Goal: Information Seeking & Learning: Find specific fact

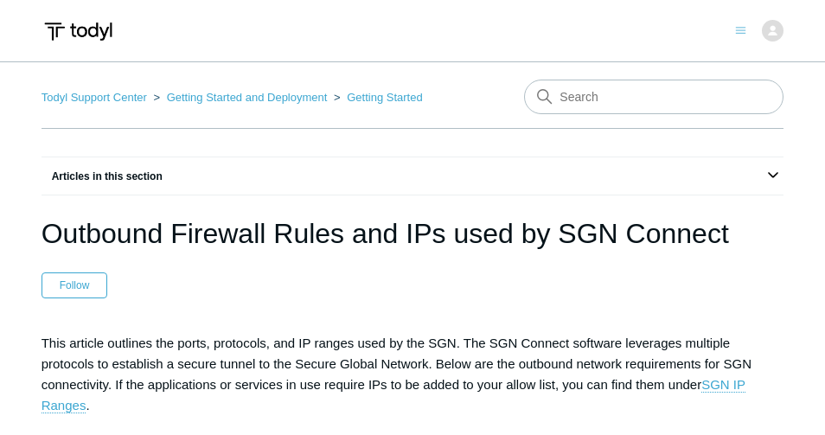
scroll to position [2213, 0]
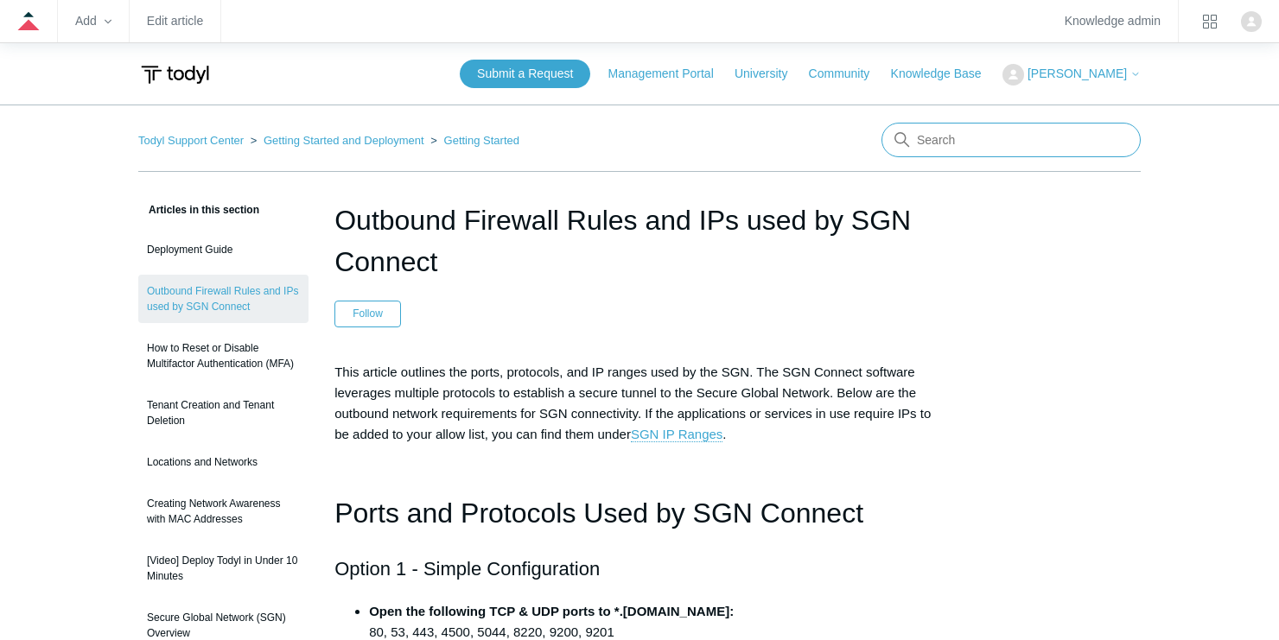
click at [824, 131] on input "Search" at bounding box center [1011, 140] width 259 height 35
type input "nd"
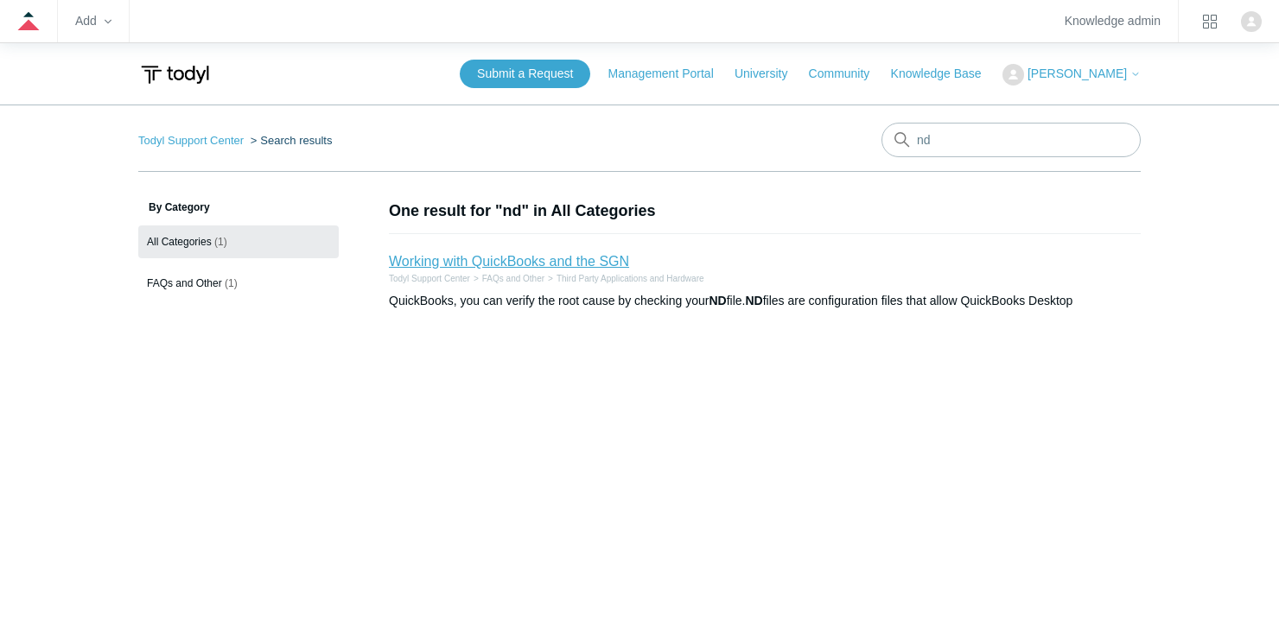
click at [526, 259] on link "Working with QuickBooks and the SGN" at bounding box center [509, 261] width 240 height 15
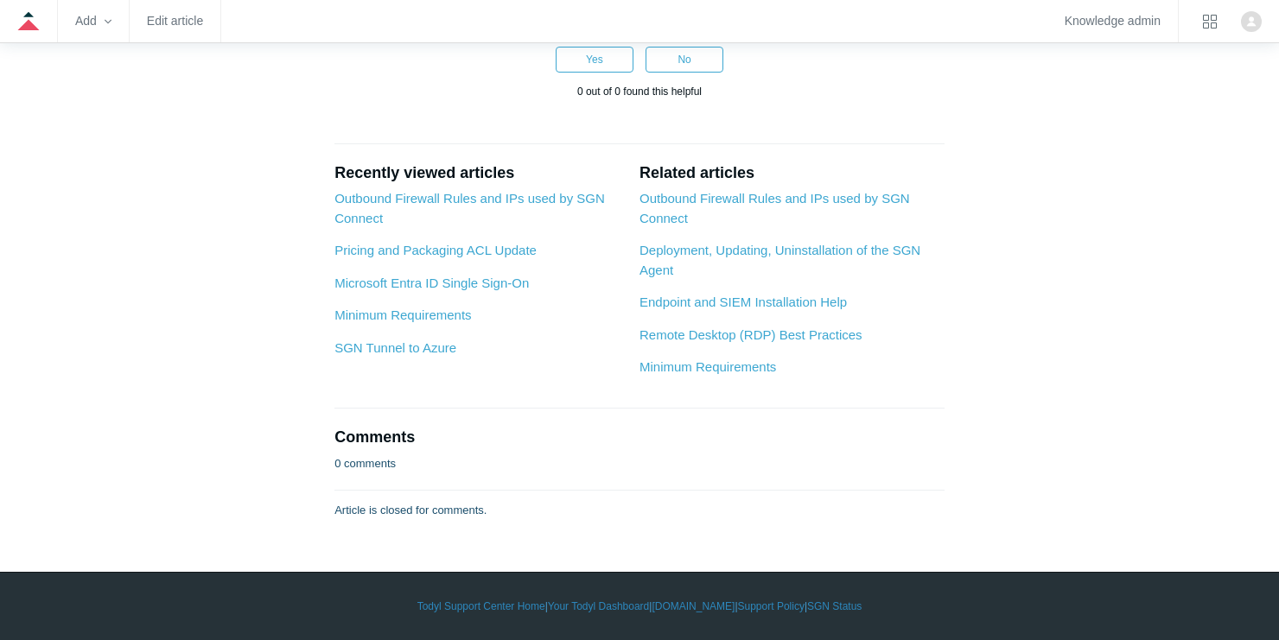
scroll to position [5324, 0]
